Goal: Task Accomplishment & Management: Manage account settings

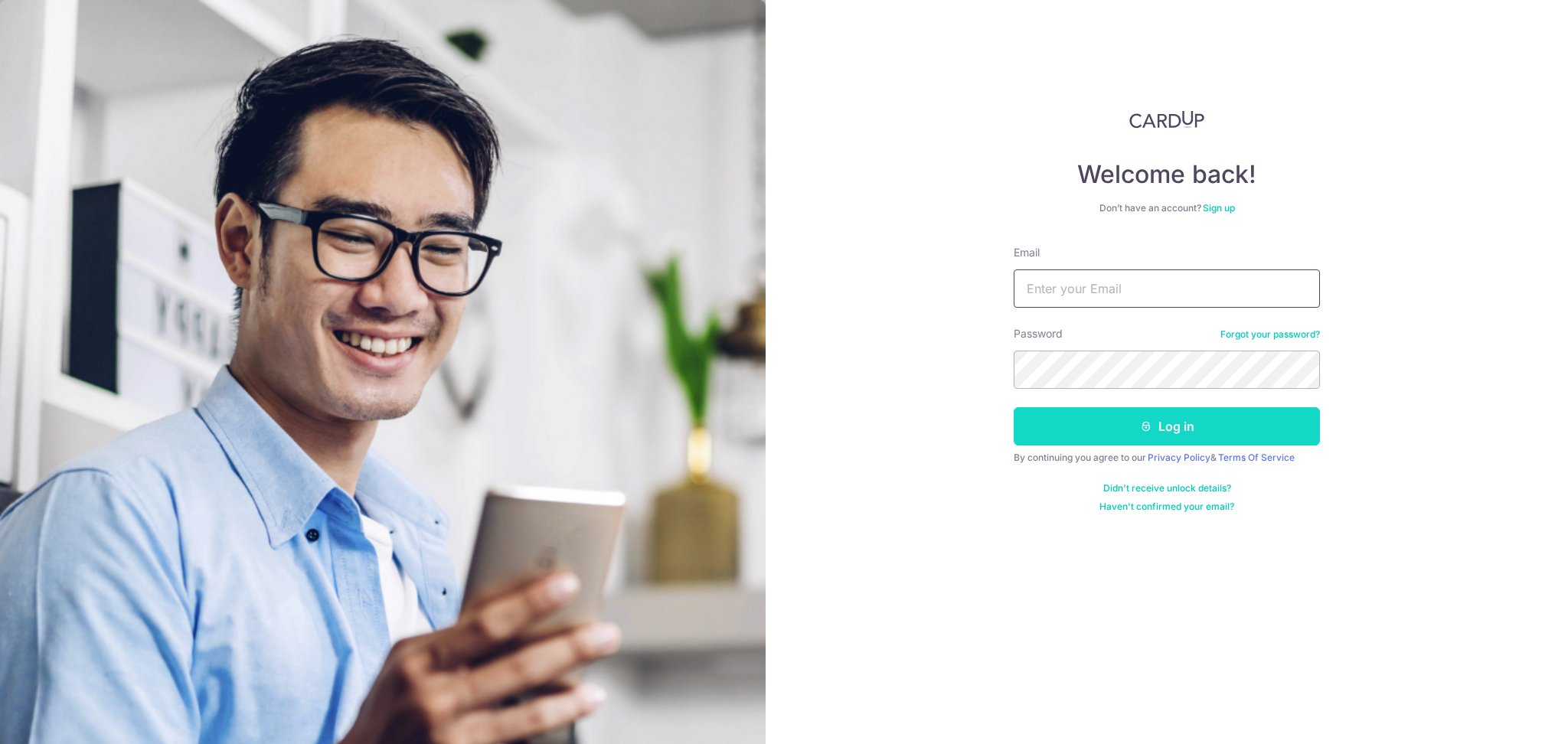
type input "[PERSON_NAME][EMAIL_ADDRESS][PERSON_NAME][DOMAIN_NAME]"
click at [1178, 434] on button "Log in" at bounding box center [1166, 426] width 306 height 38
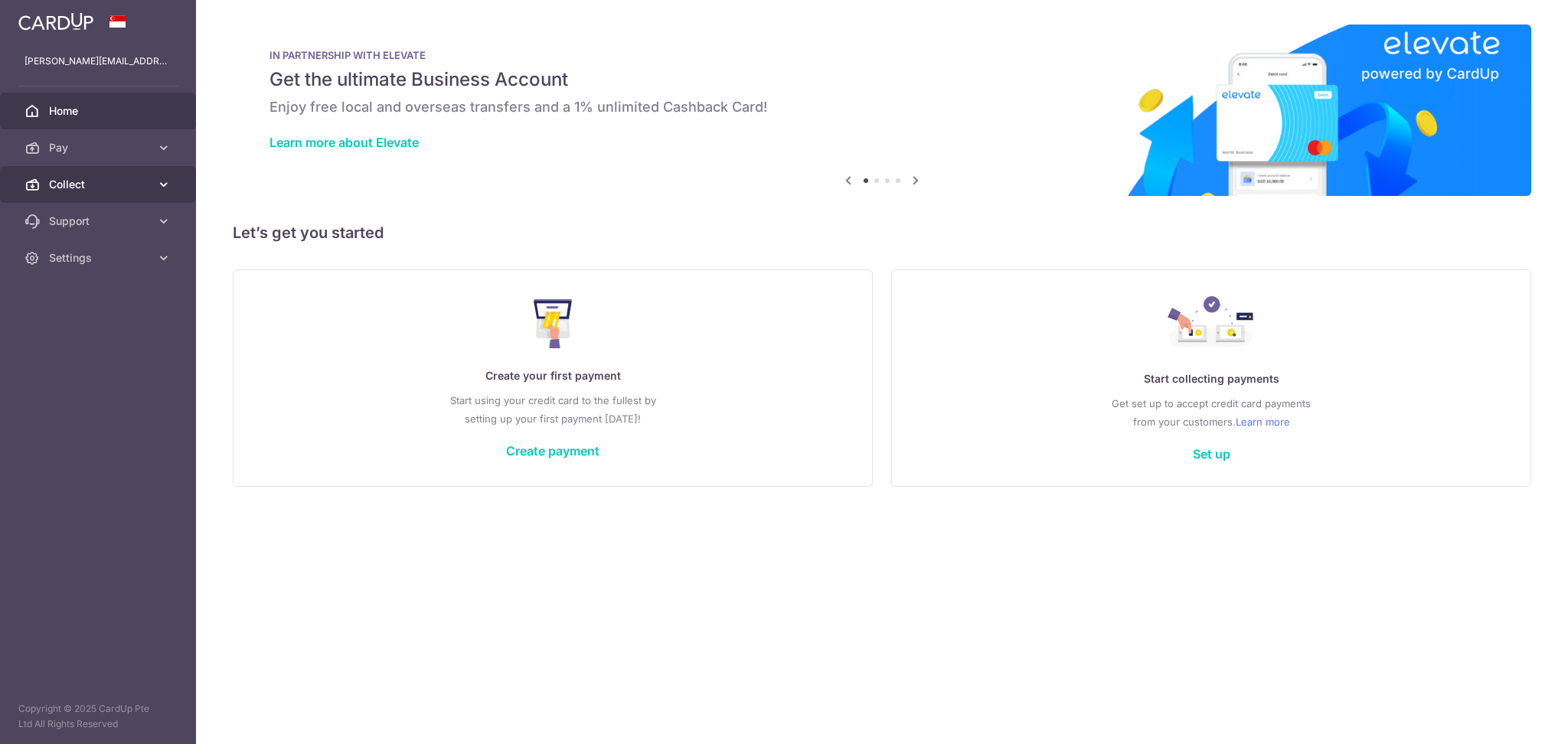
click at [104, 189] on span "Collect" at bounding box center [100, 185] width 101 height 16
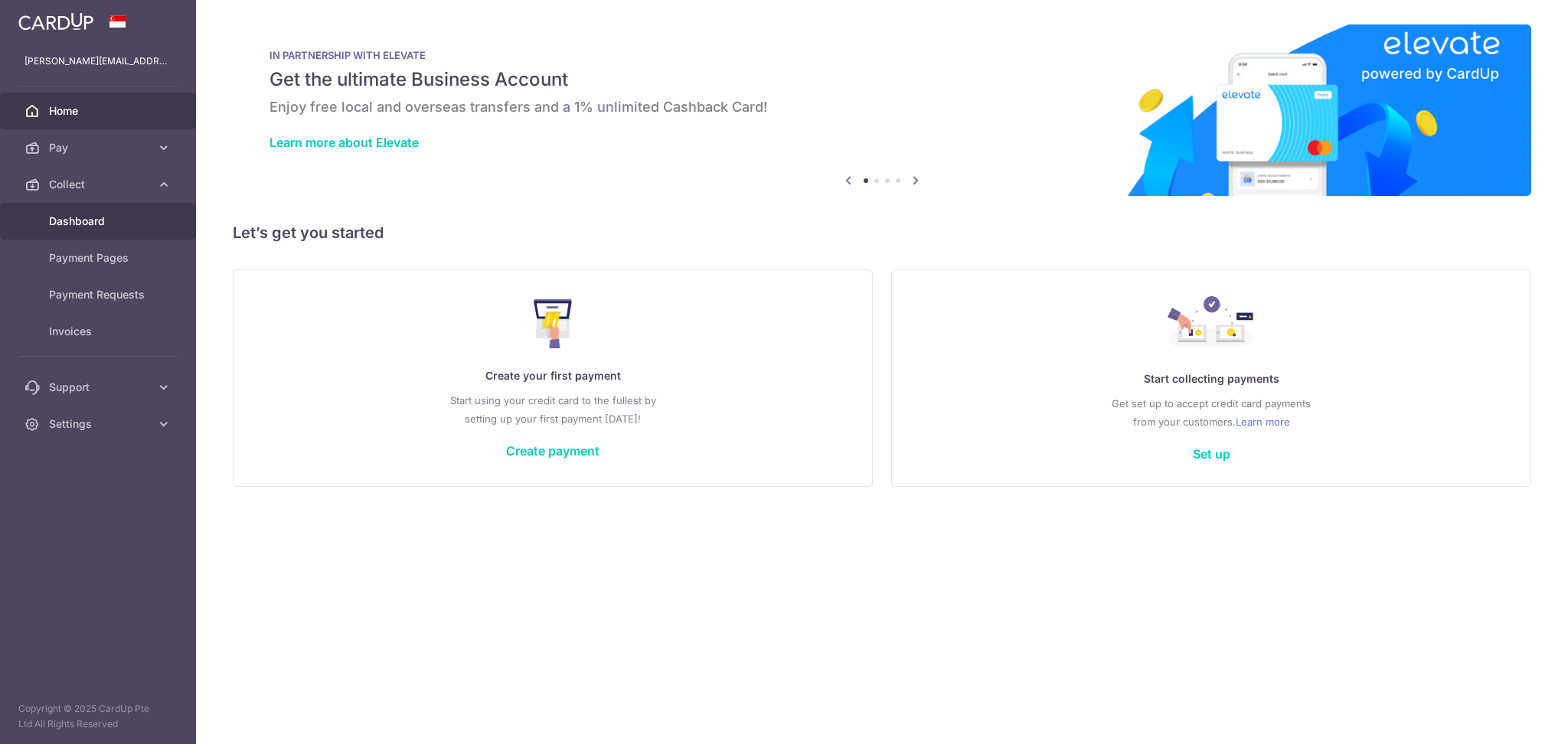
click at [77, 221] on span "Dashboard" at bounding box center [100, 221] width 101 height 16
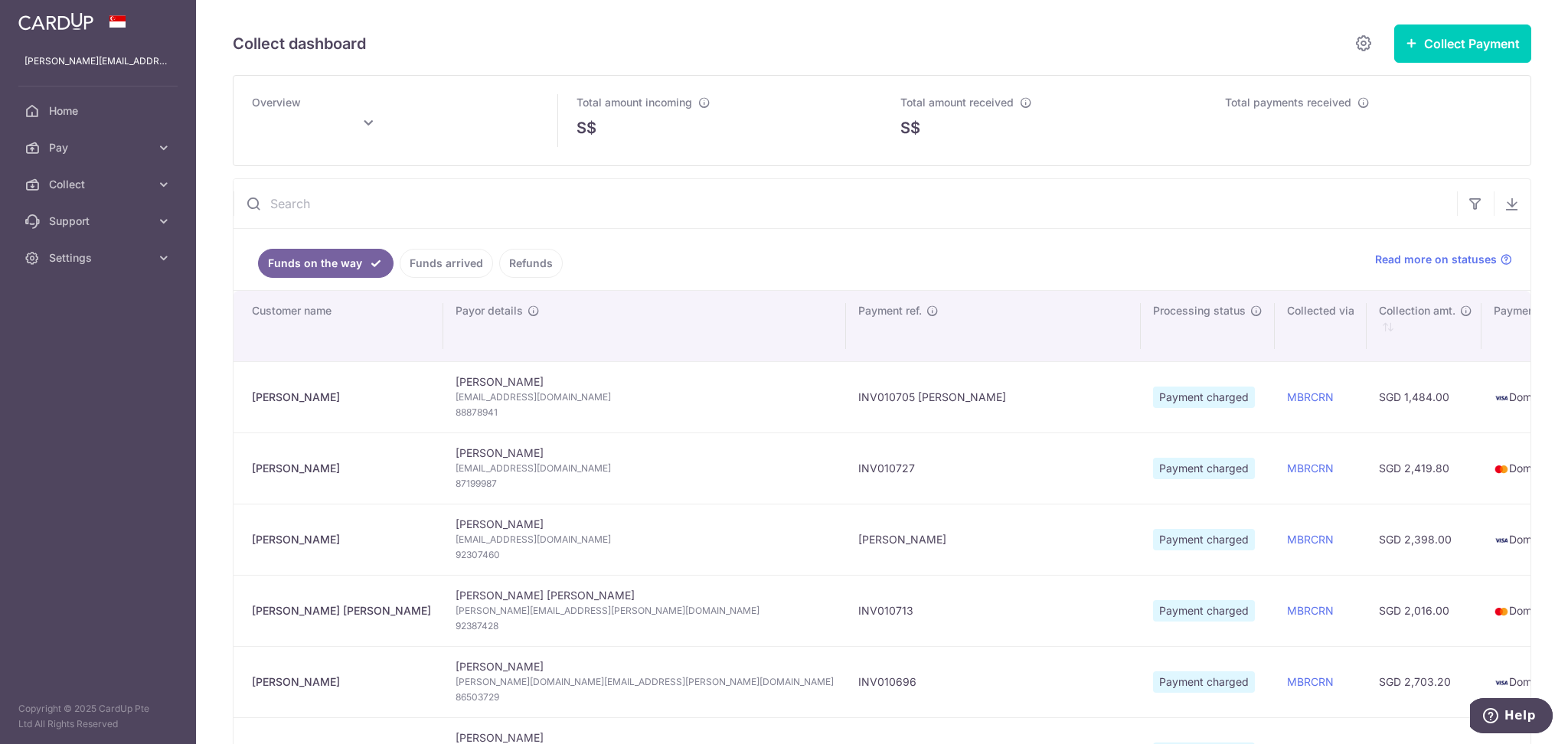
click at [448, 261] on link "Funds arrived" at bounding box center [446, 264] width 93 height 29
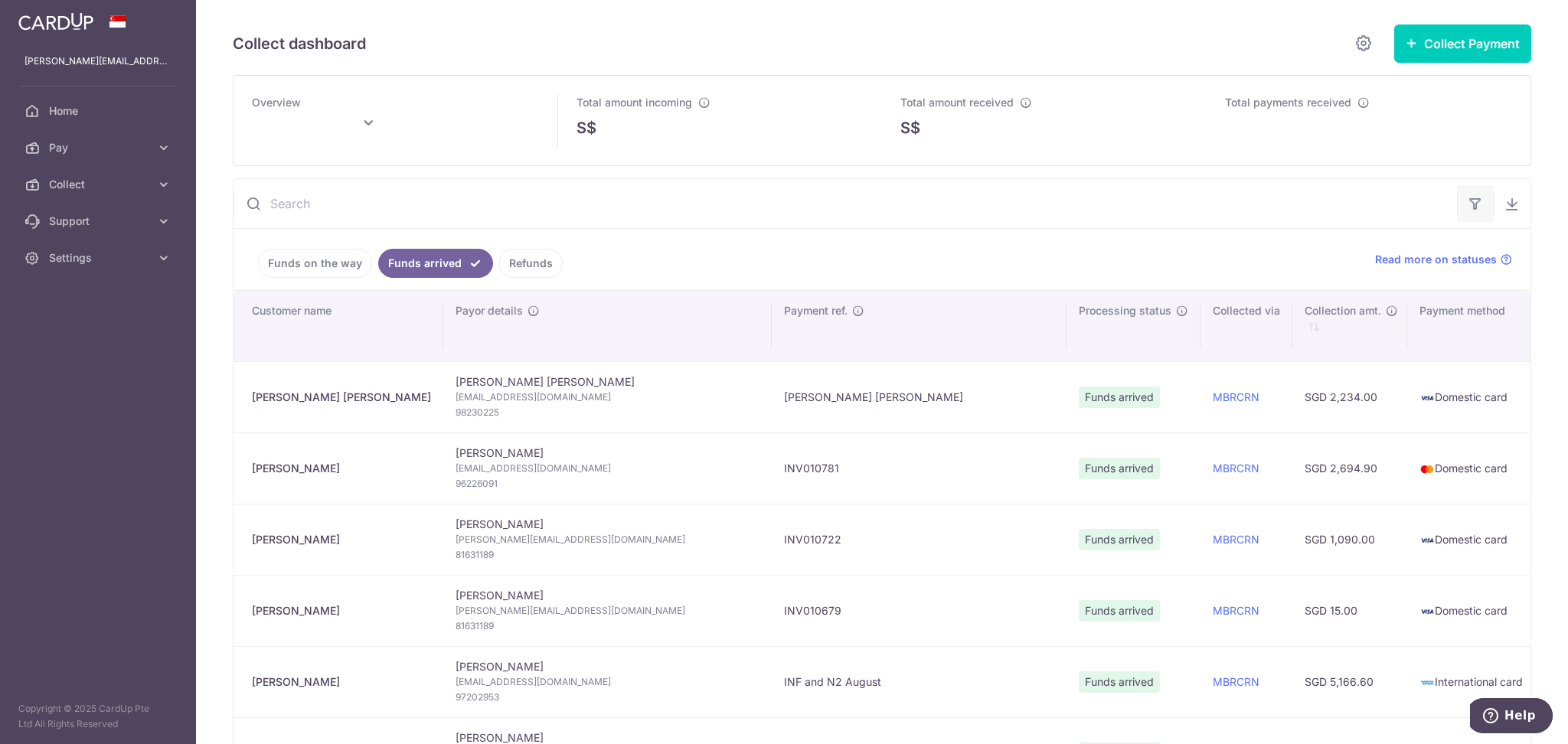
click at [1468, 198] on icon "button" at bounding box center [1475, 203] width 16 height 16
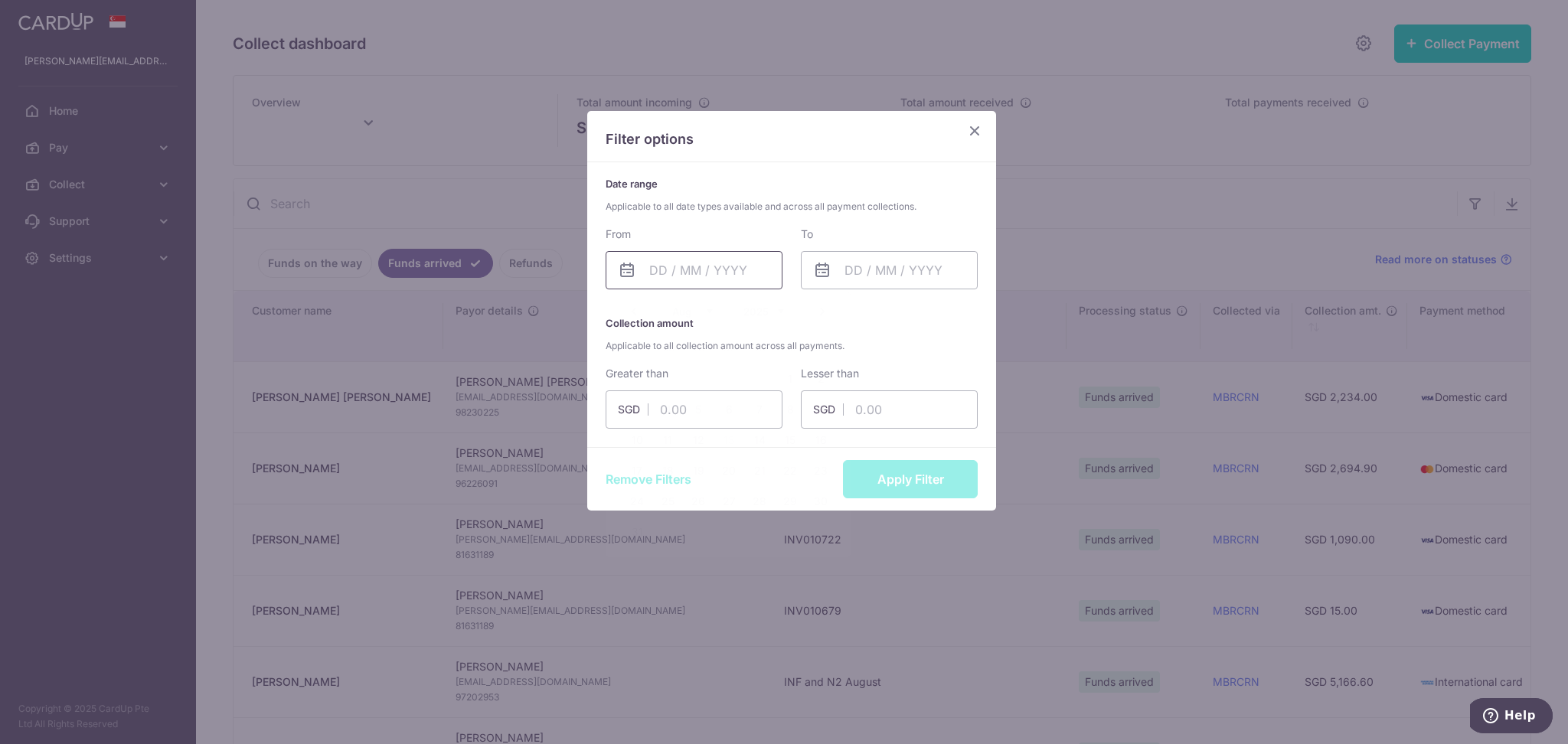
click at [675, 272] on input "text" at bounding box center [693, 270] width 177 height 38
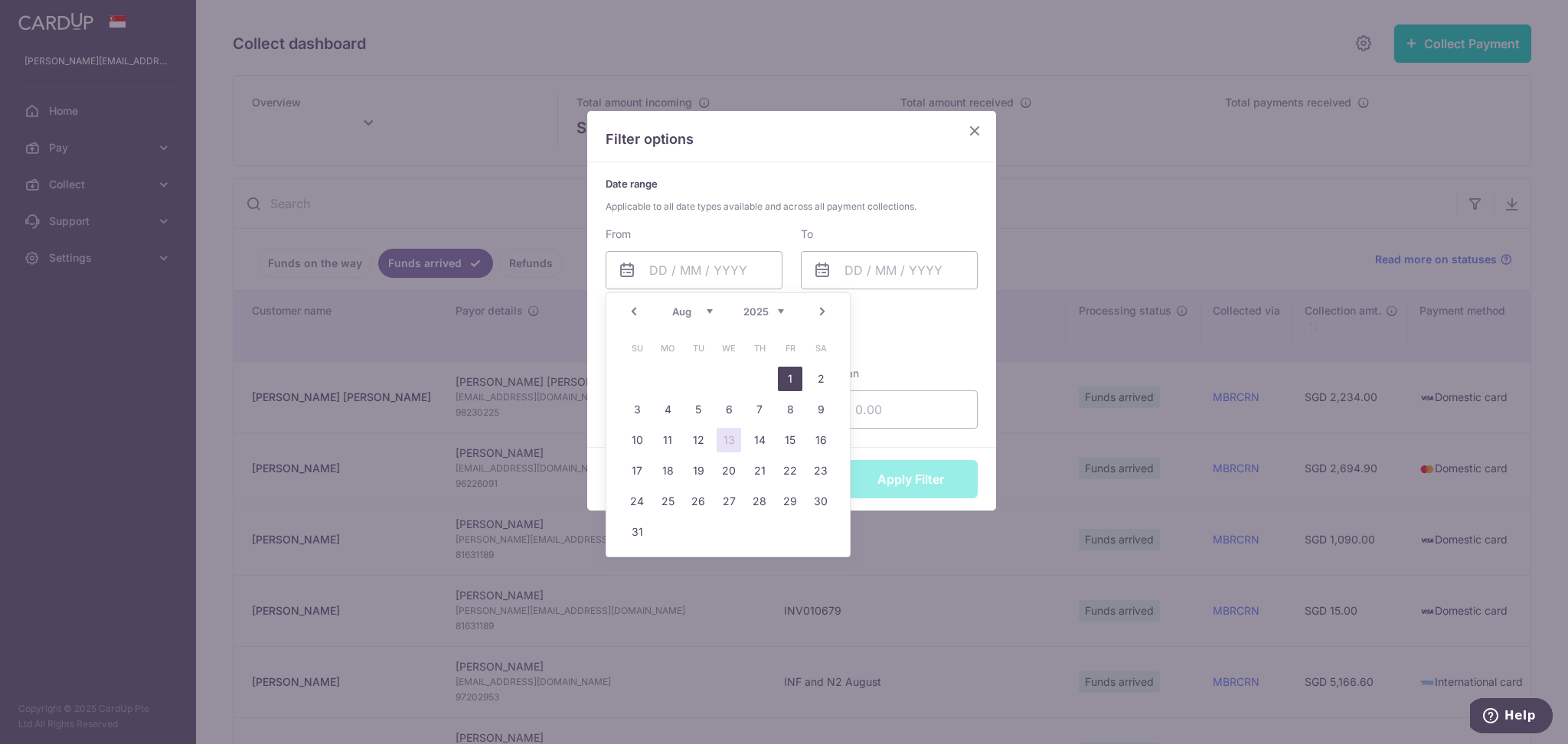
click at [786, 372] on link "1" at bounding box center [790, 379] width 24 height 25
type input "[DATE]"
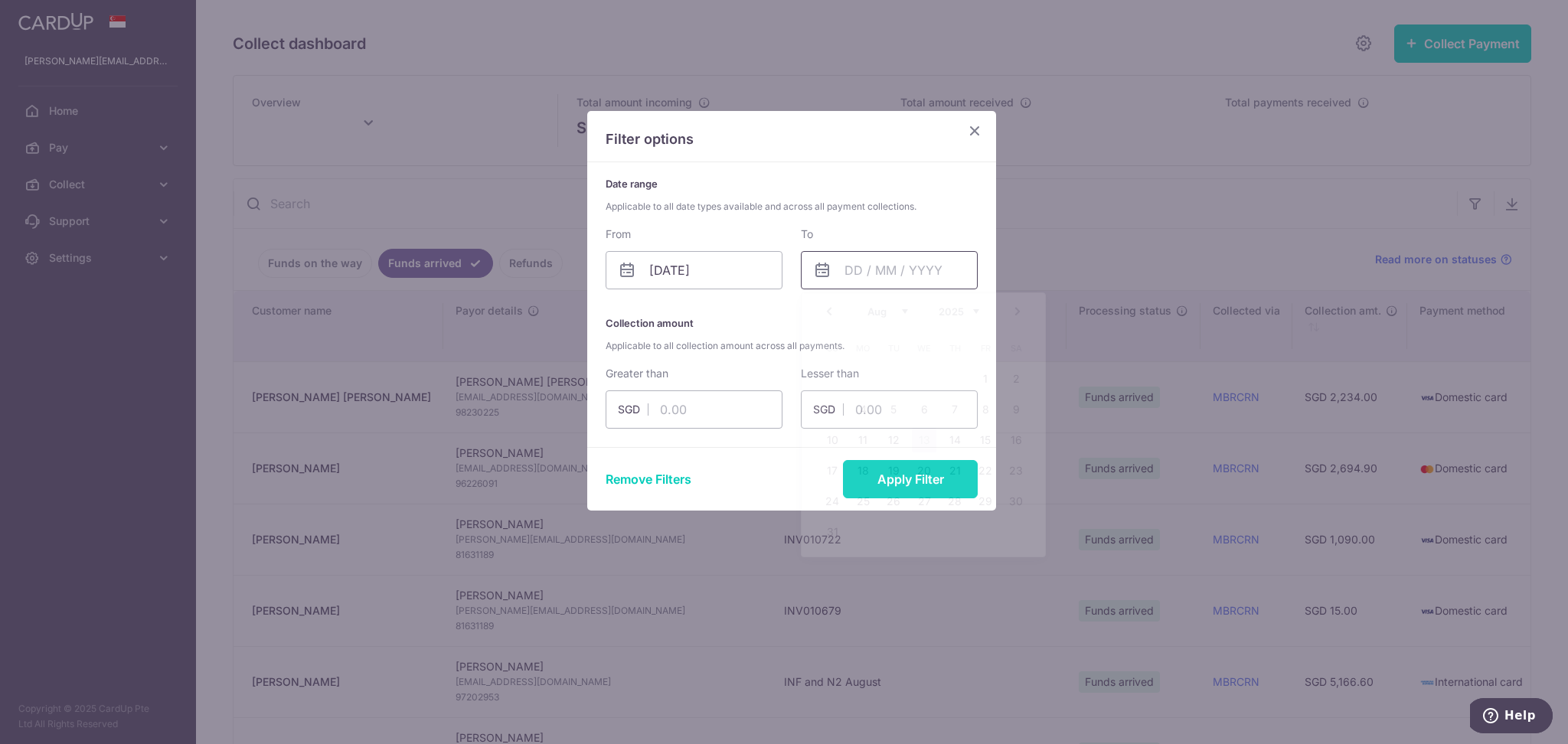
drag, startPoint x: 902, startPoint y: 263, endPoint x: 836, endPoint y: 404, distance: 155.7
click at [898, 266] on input "text" at bounding box center [889, 270] width 177 height 38
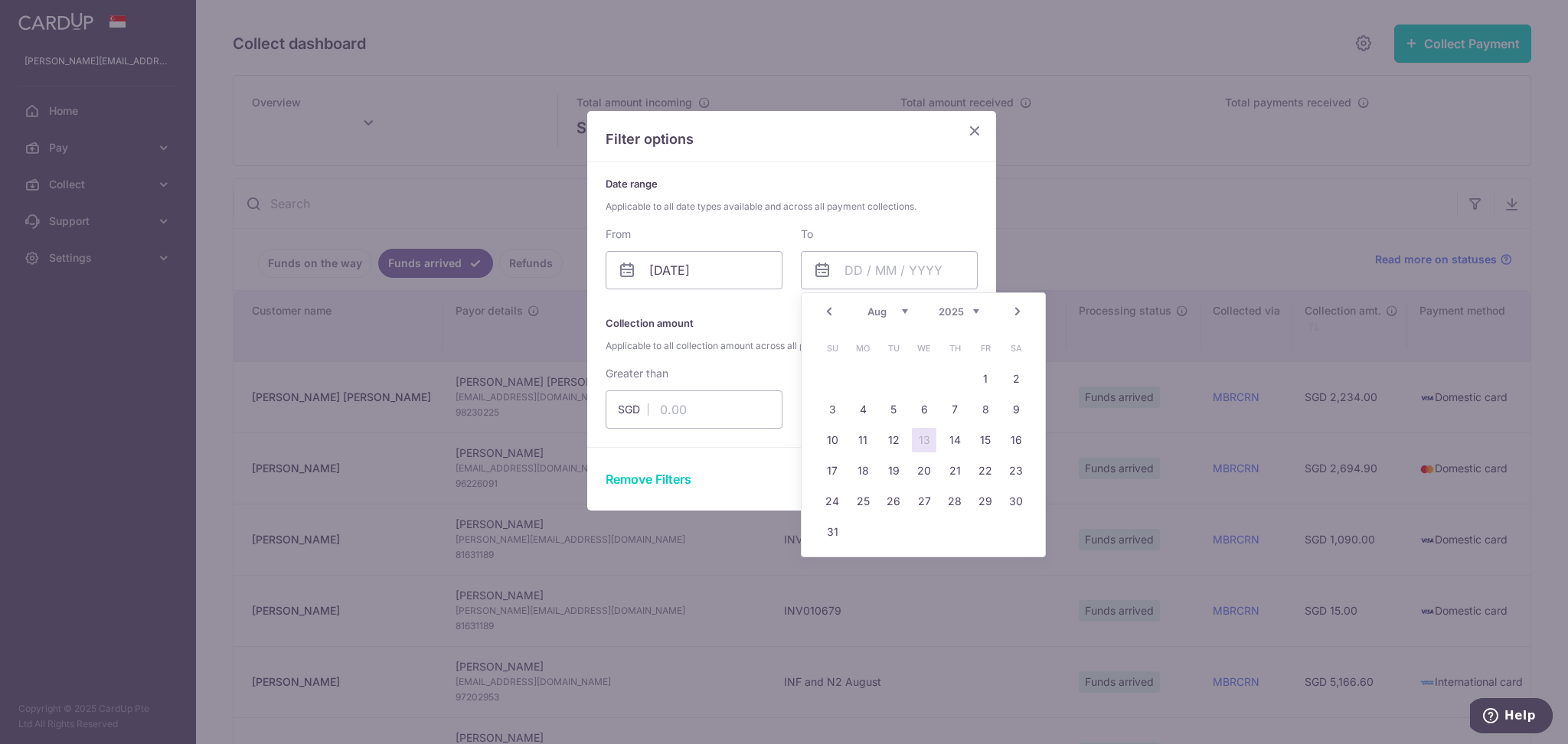
click at [922, 434] on link "13" at bounding box center [924, 440] width 24 height 25
type input "[DATE]"
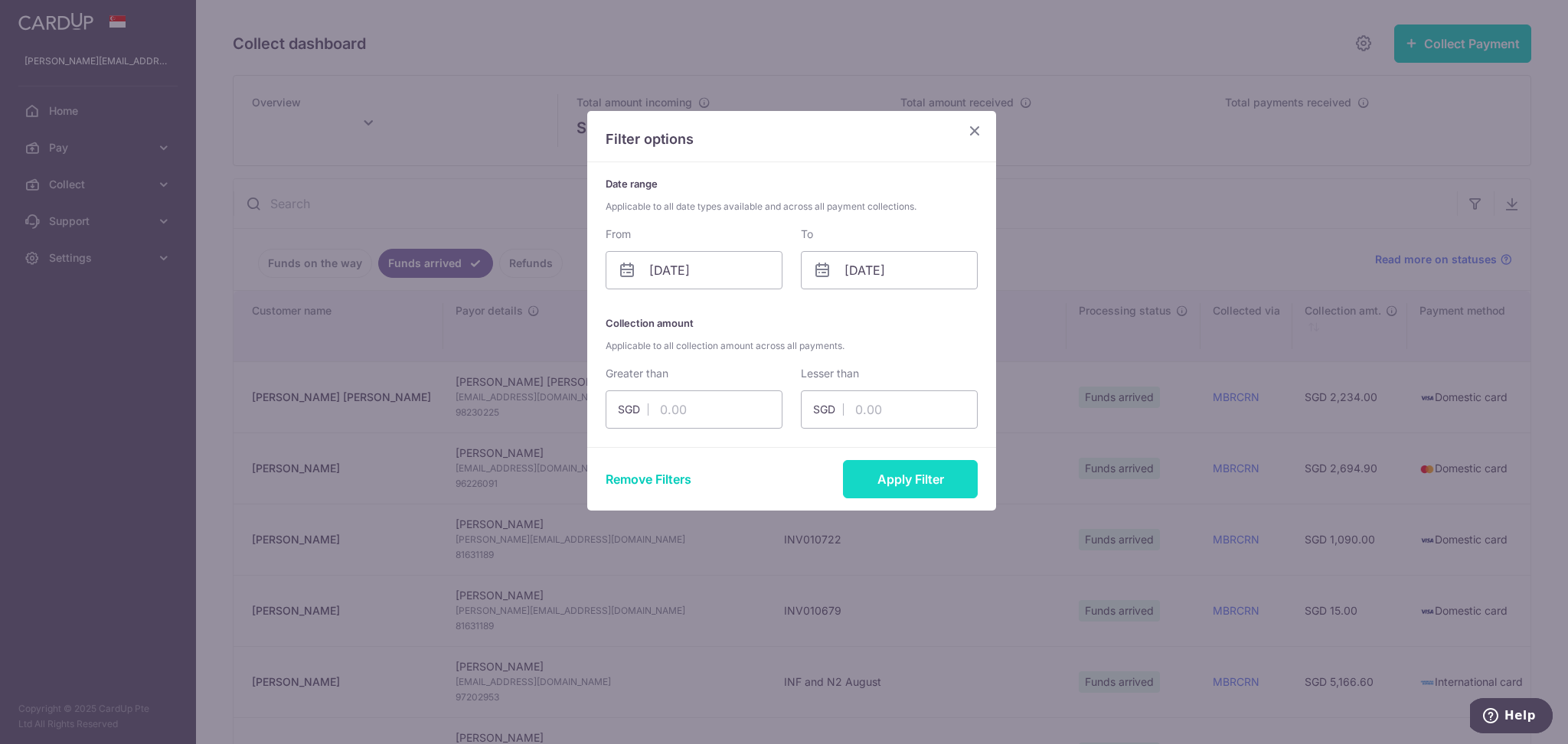
click at [952, 471] on button "Apply Filter" at bounding box center [910, 479] width 135 height 38
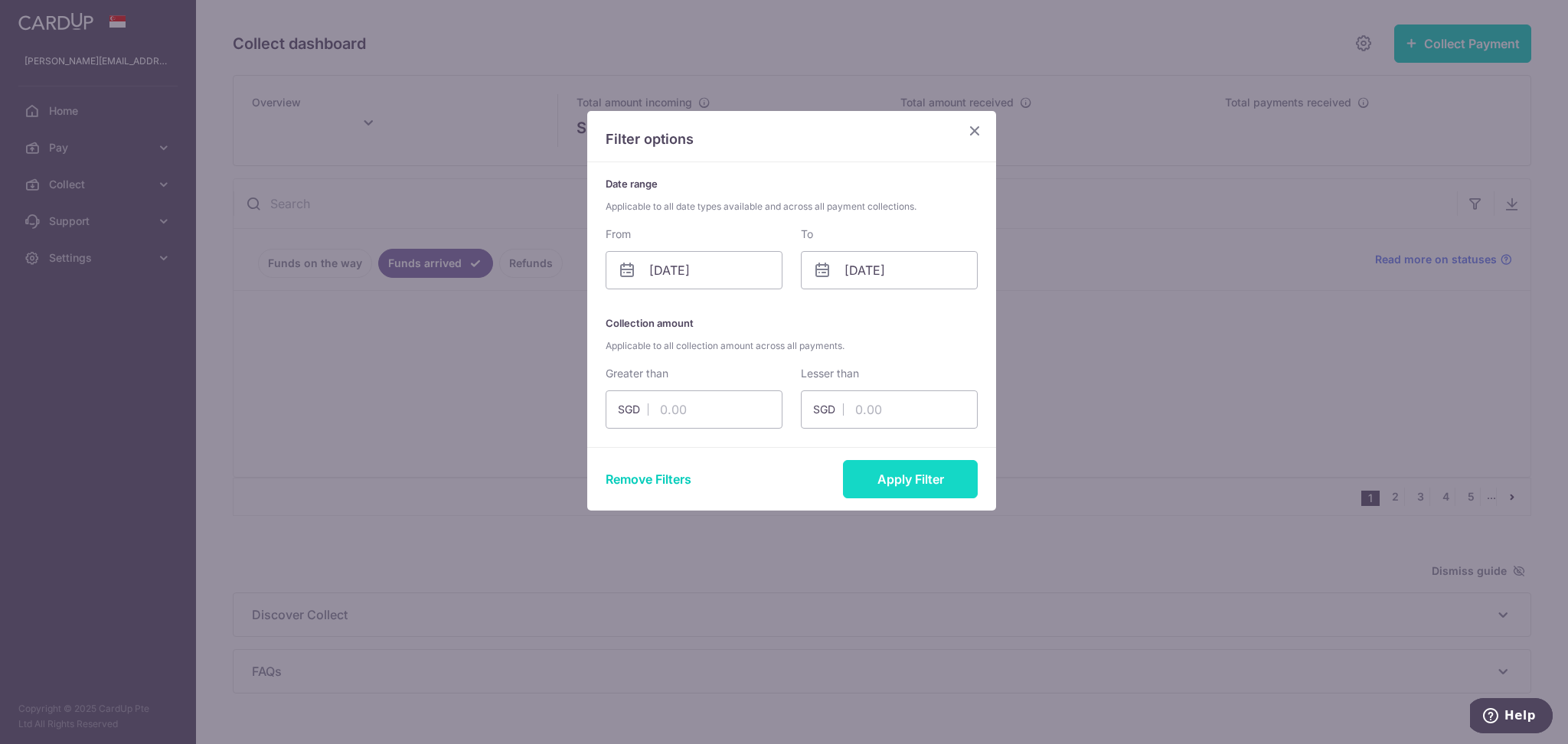
type input "[DATE]"
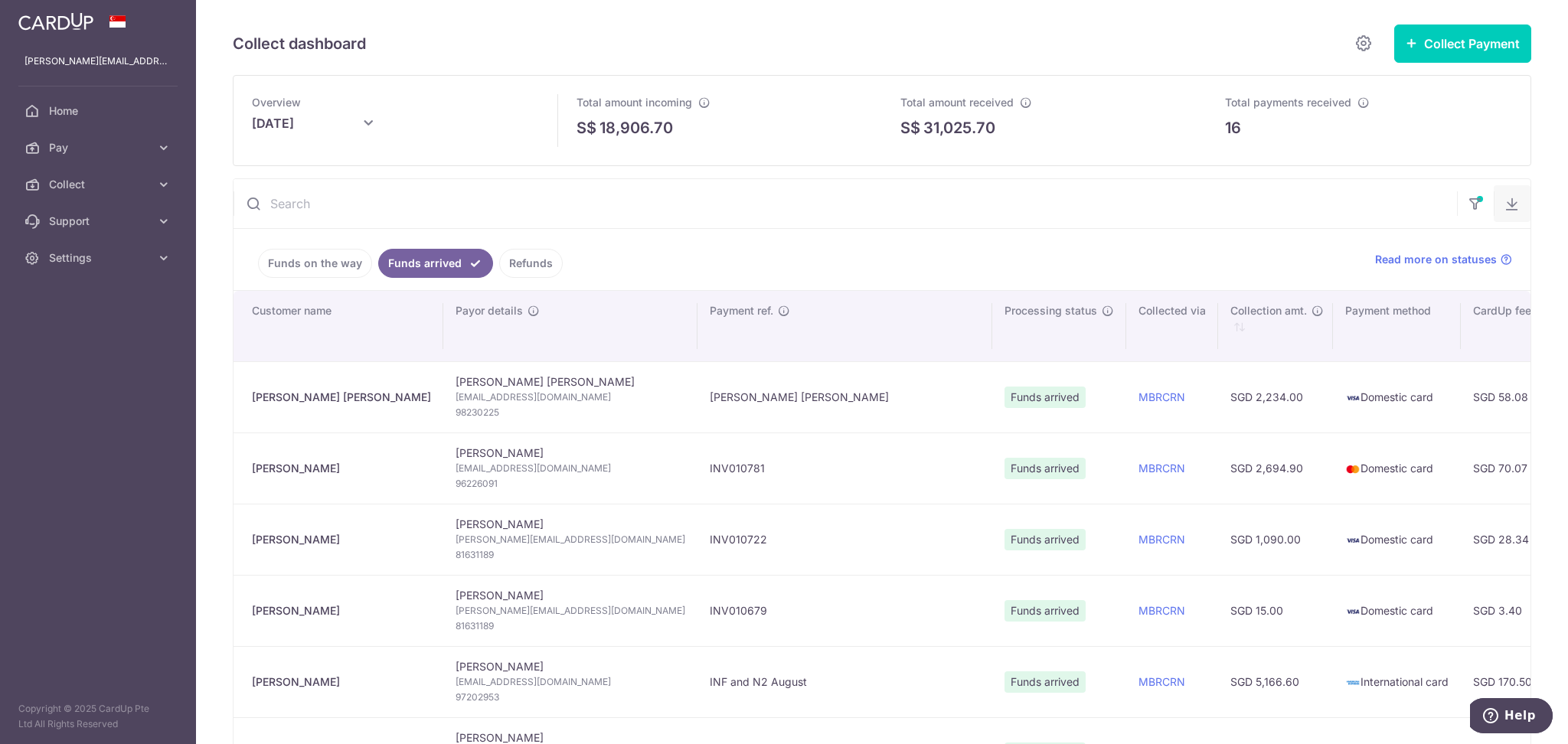
click at [1505, 199] on icon "button" at bounding box center [1512, 203] width 16 height 16
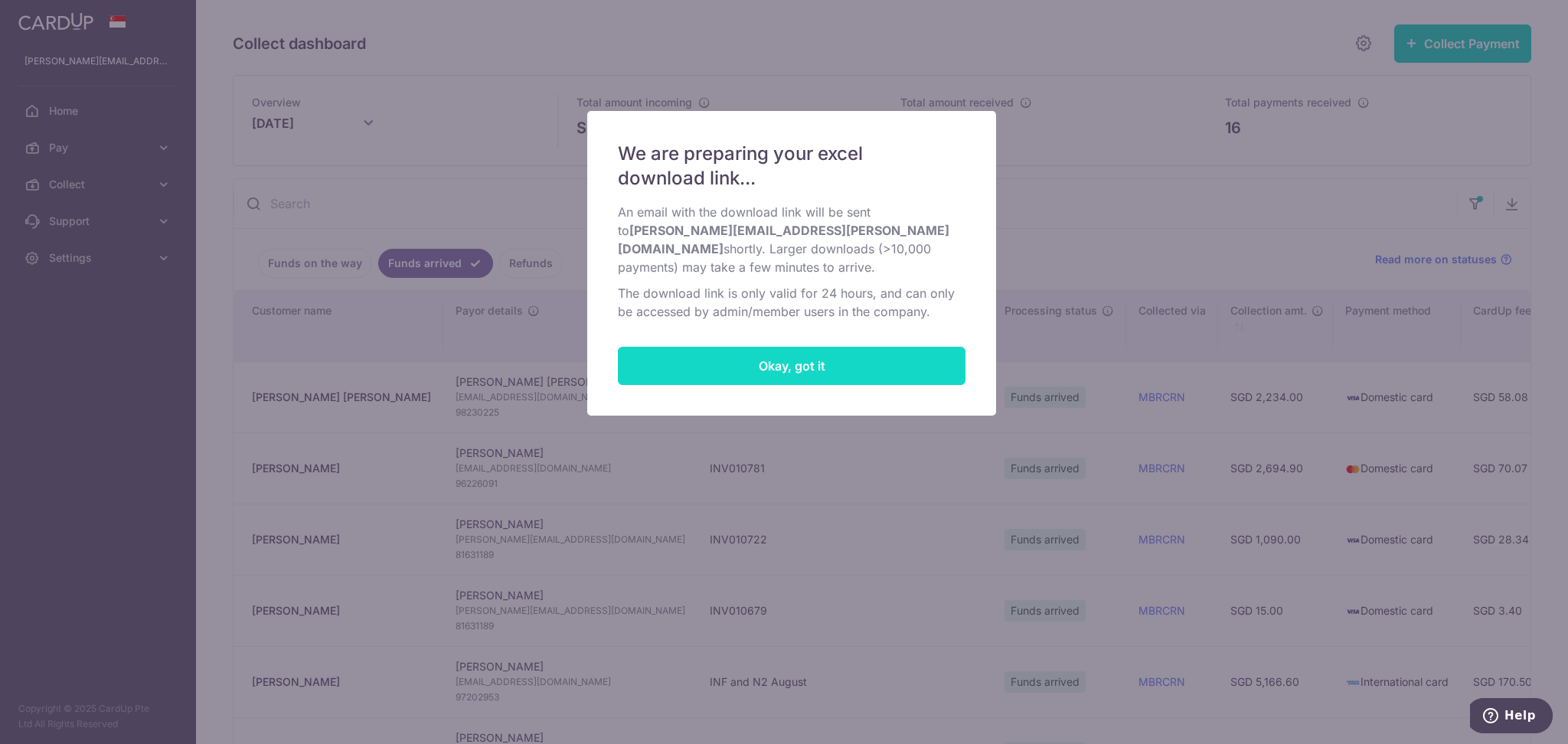
click at [850, 367] on button "Okay, got it" at bounding box center [791, 366] width 348 height 38
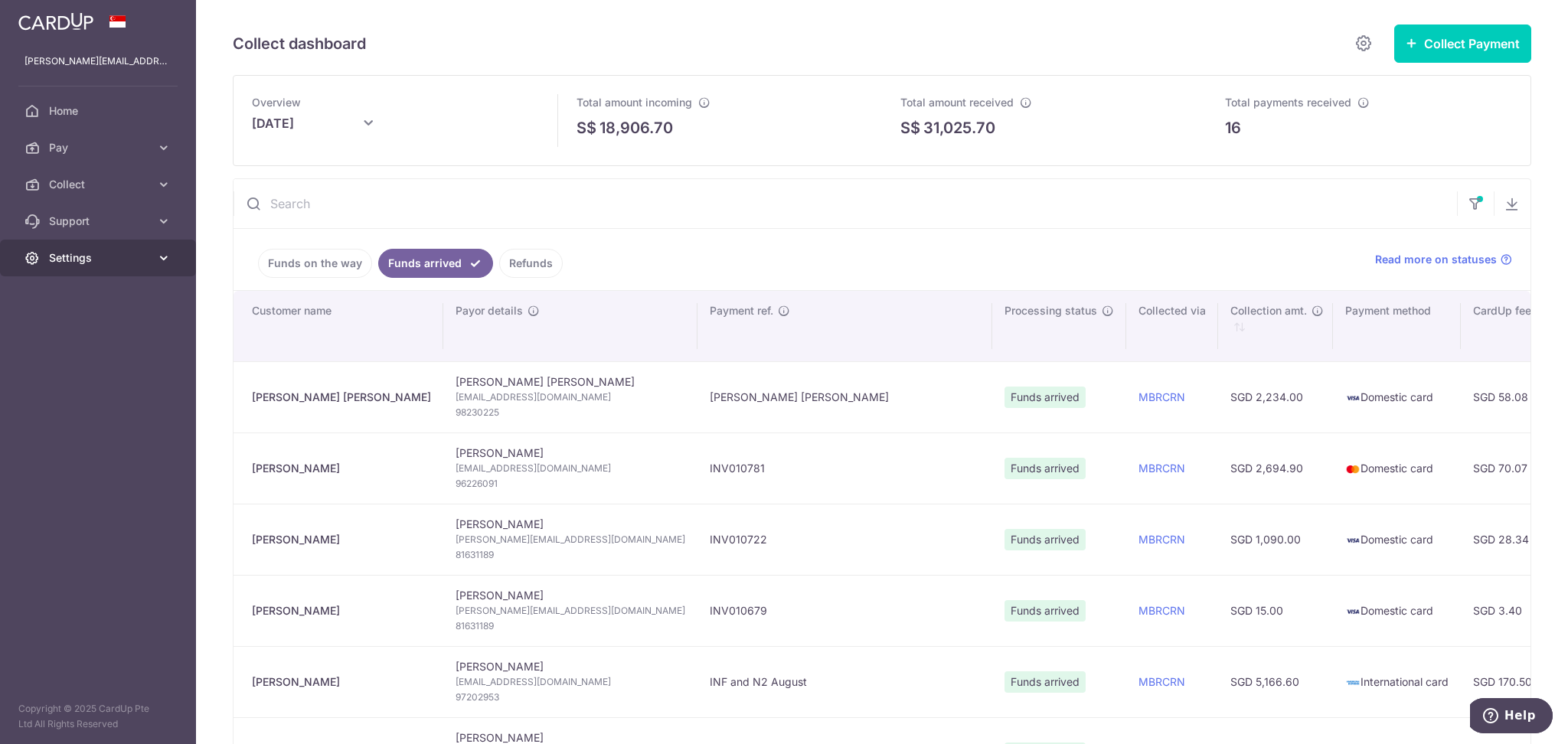
click at [102, 250] on span "Settings" at bounding box center [100, 257] width 101 height 16
click at [87, 325] on span "Logout" at bounding box center [100, 331] width 101 height 16
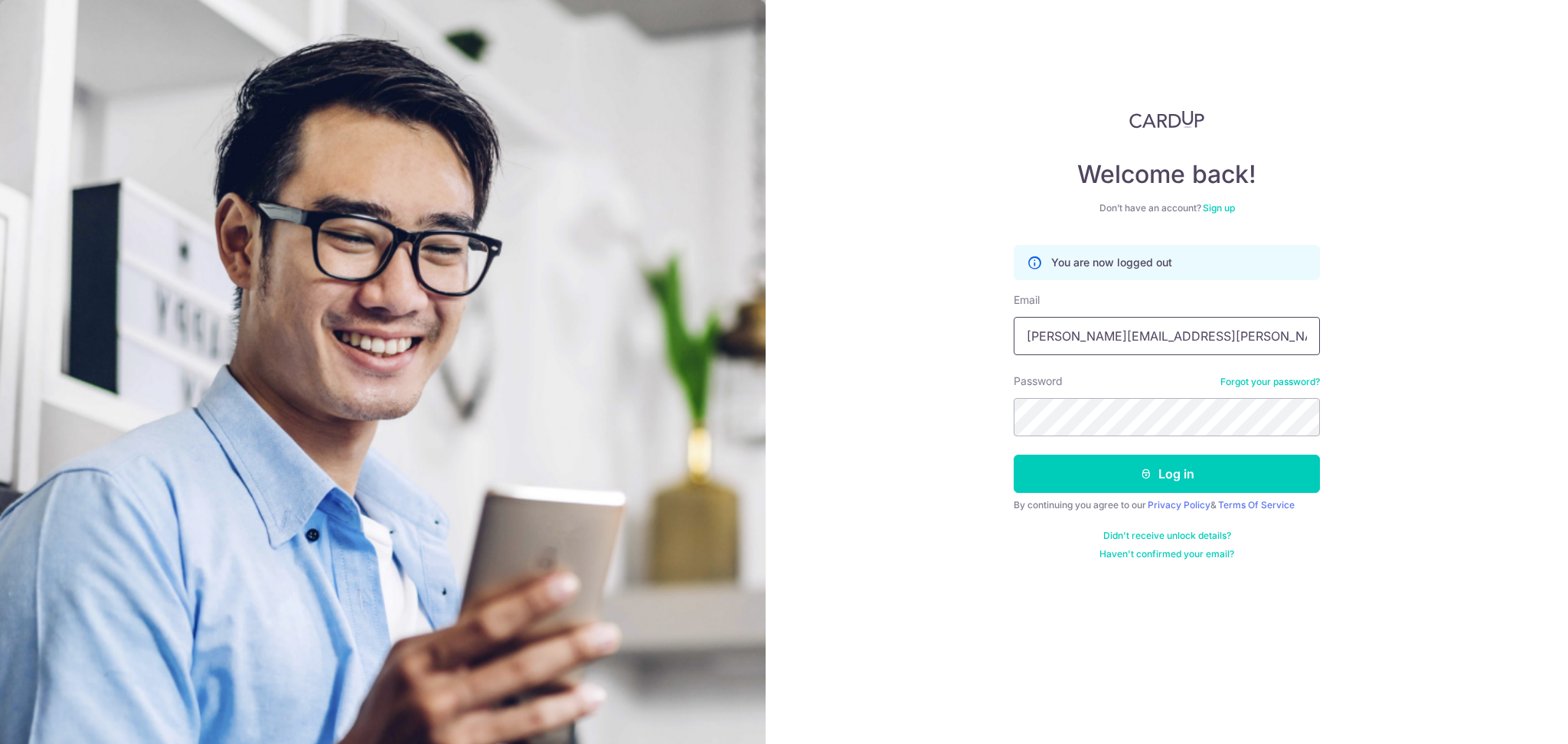
click at [1155, 343] on input "[PERSON_NAME][EMAIL_ADDRESS][PERSON_NAME][DOMAIN_NAME]" at bounding box center [1166, 336] width 306 height 38
type input "accountreceivable@global-eduhub.com"
click at [1095, 466] on button "Log in" at bounding box center [1166, 474] width 306 height 38
